Goal: Navigation & Orientation: Find specific page/section

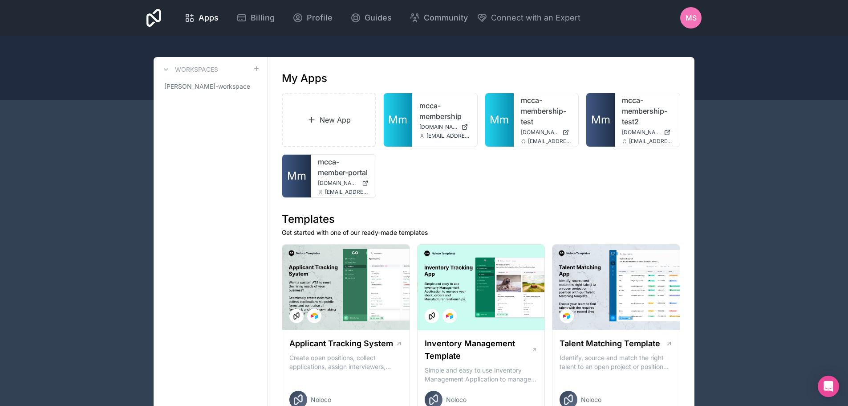
click at [316, 20] on span "Profile" at bounding box center [320, 18] width 26 height 12
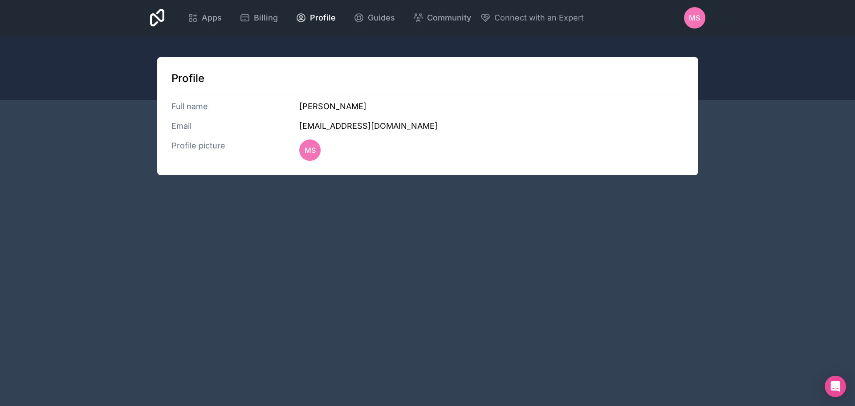
click at [199, 18] on div "Apps" at bounding box center [204, 18] width 34 height 12
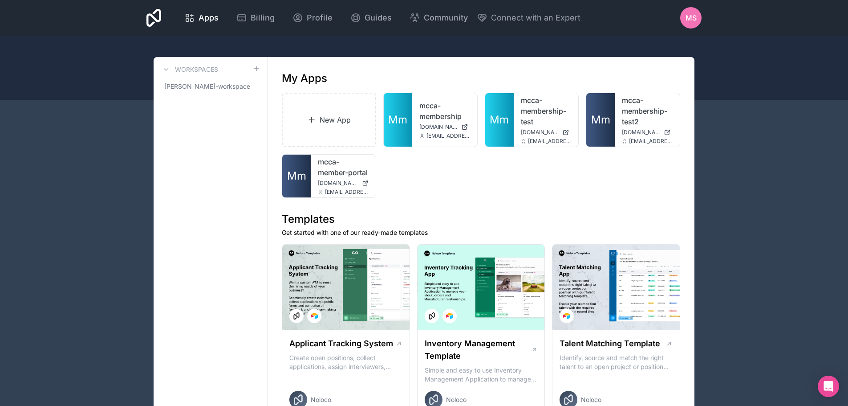
click at [632, 121] on link "mcca-membership-test2" at bounding box center [647, 111] width 51 height 32
